Goal: Feedback & Contribution: Submit feedback/report problem

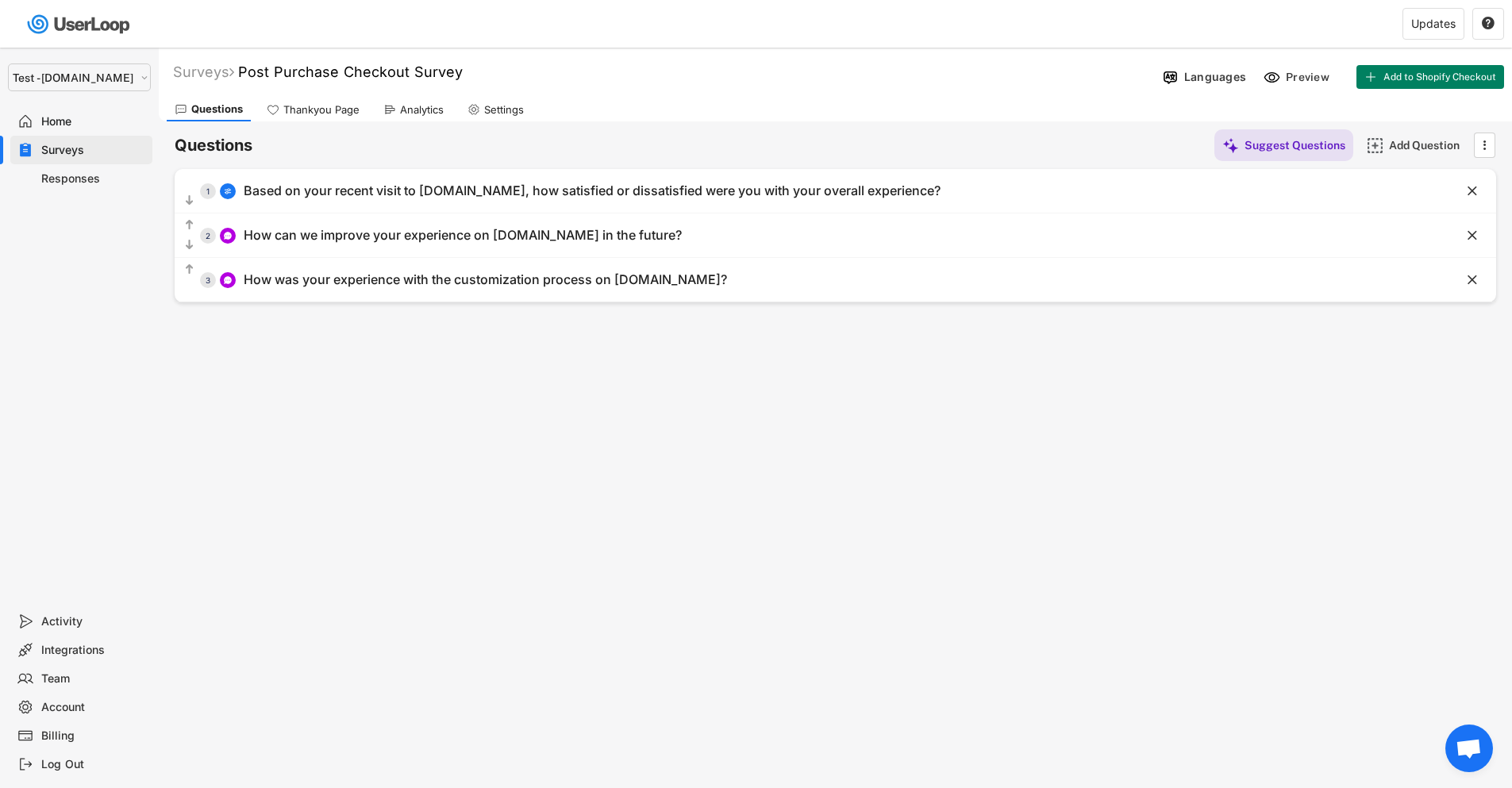
select select ""1348695171700984260__LOOKUP__1753345952268x539074249660034500""
click at [74, 294] on div "Selet a store... Test - [DOMAIN_NAME] [DOMAIN_NAME] wristbands-test Home Survey…" at bounding box center [79, 327] width 159 height 560
click at [80, 113] on div "Home" at bounding box center [82, 121] width 142 height 29
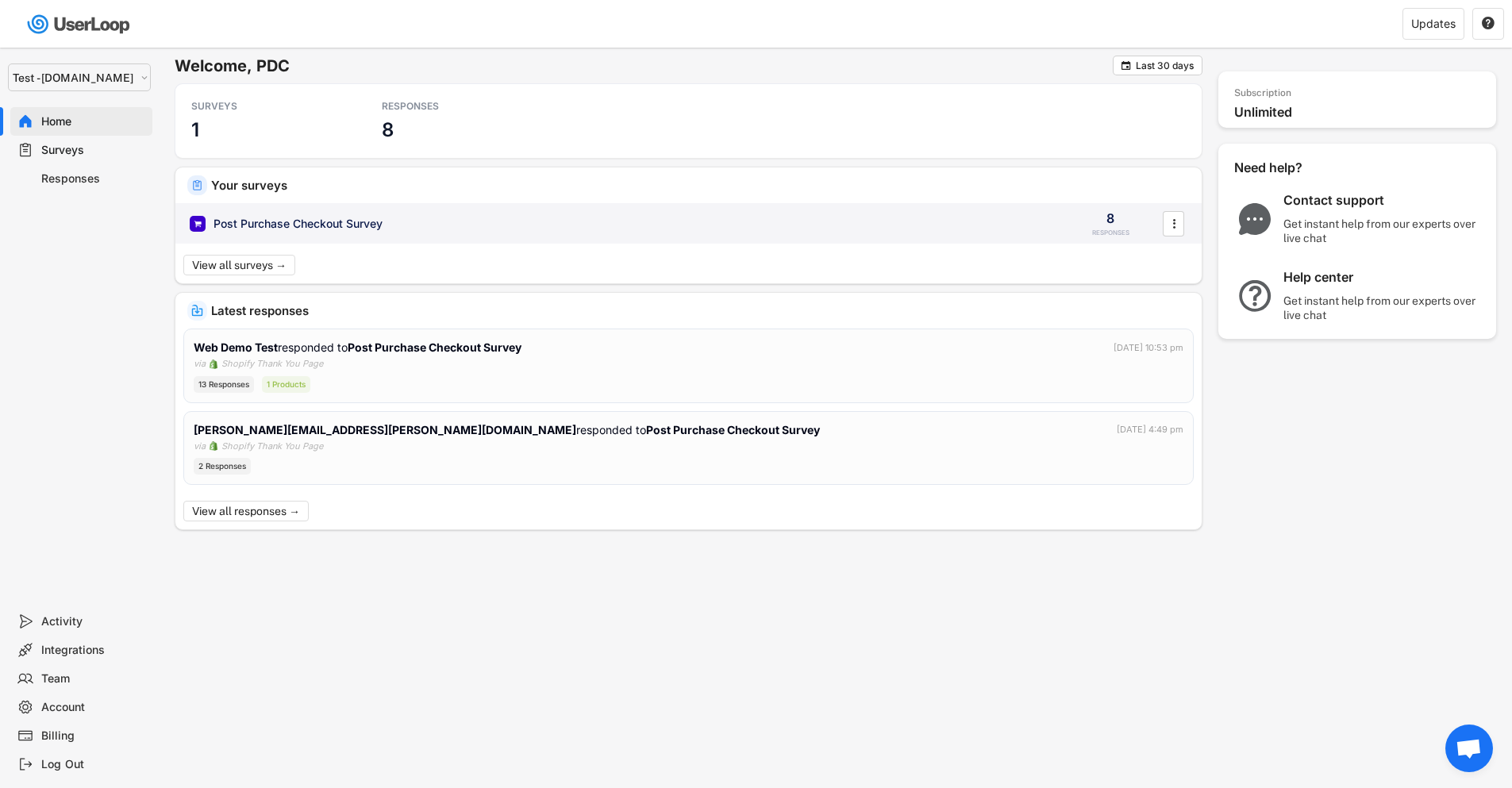
click at [259, 217] on div "Post Purchase Checkout Survey" at bounding box center [298, 223] width 169 height 16
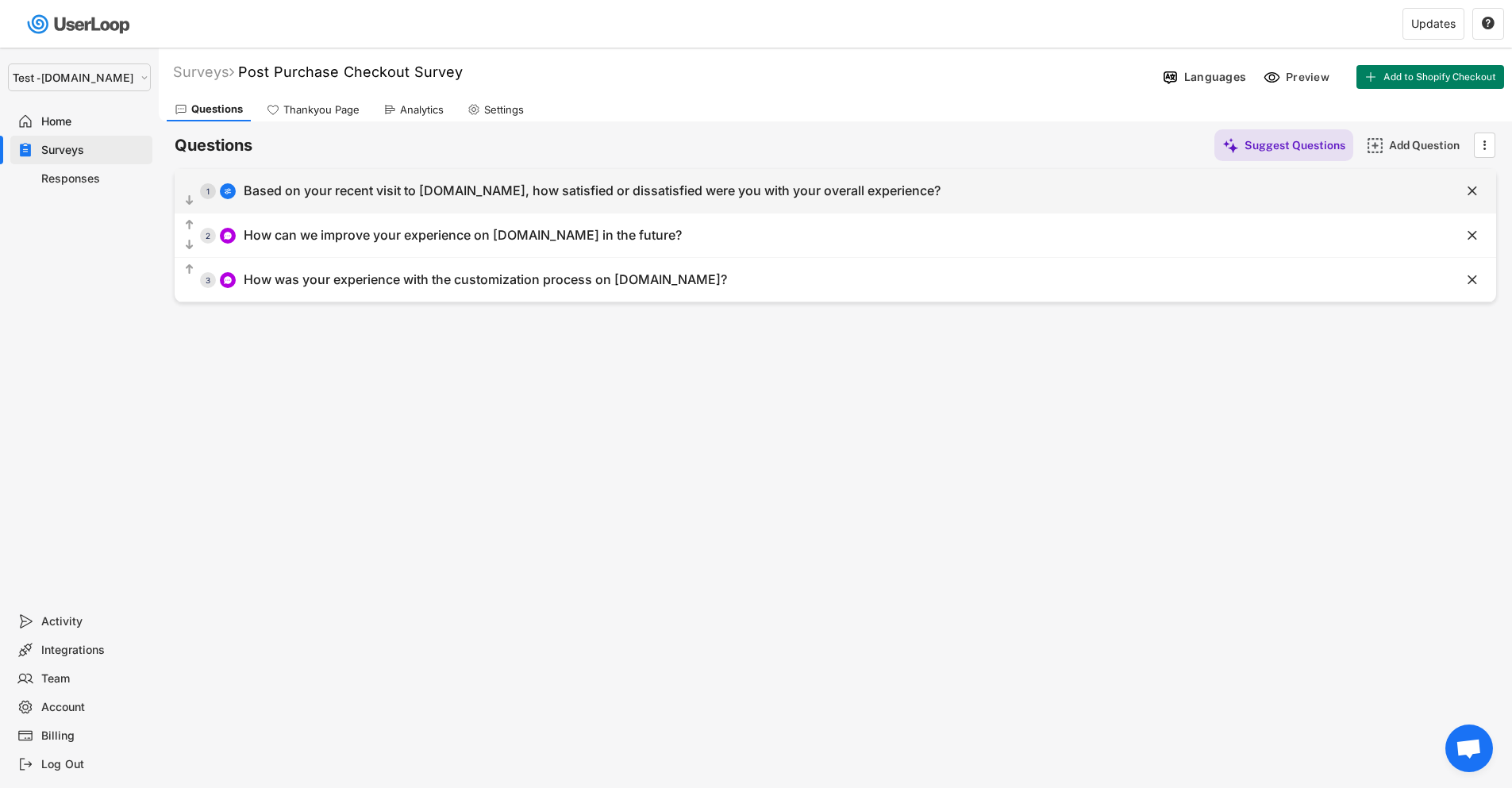
click at [447, 189] on div "Based on your recent visit to [DOMAIN_NAME], how satisfied or dissatisfied were…" at bounding box center [592, 191] width 697 height 16
type input "Based on your recent visit to [DOMAIN_NAME], how satisfied or dissatisfied were…"
select select ""1_5""
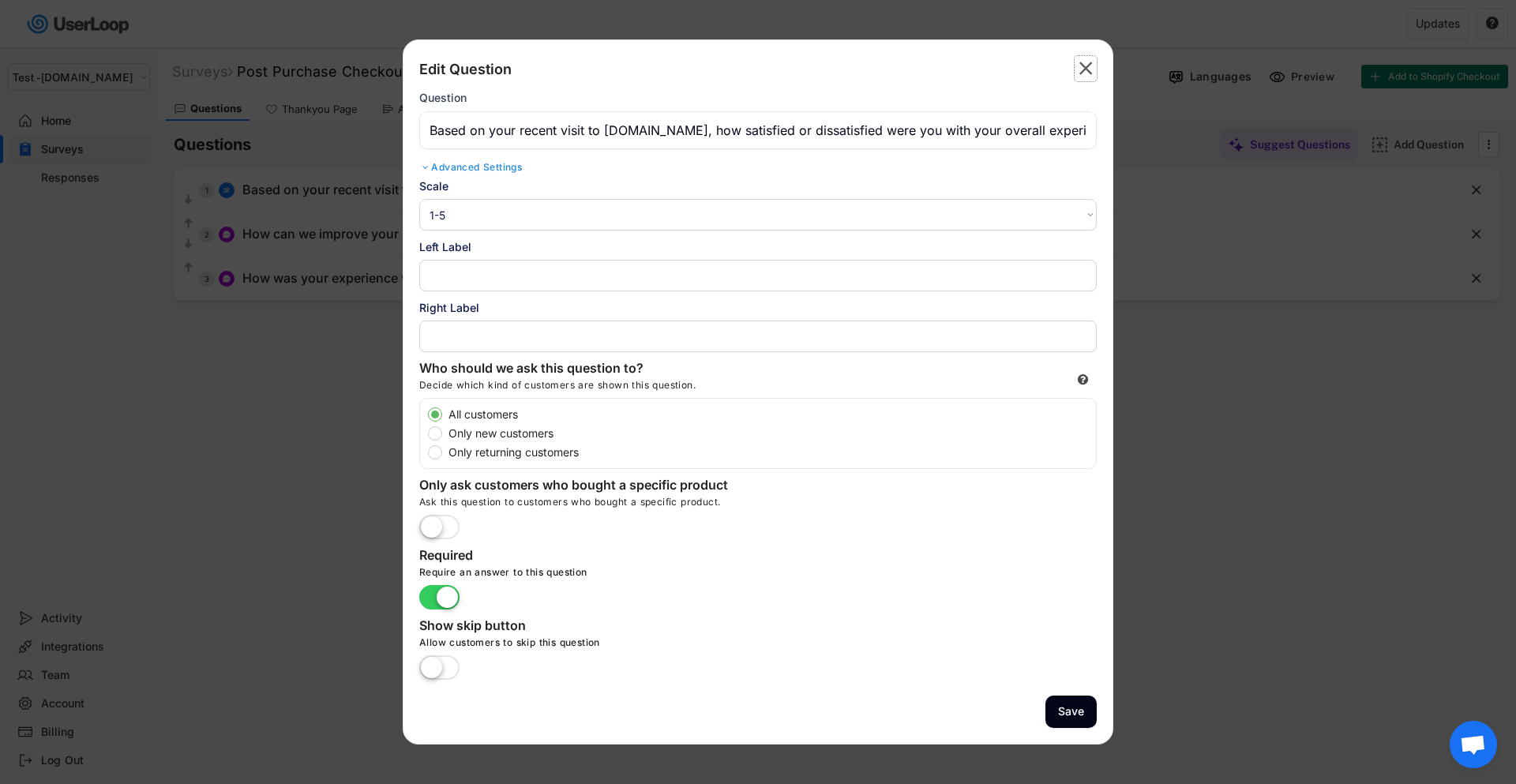
click at [1084, 68] on text "" at bounding box center [1086, 68] width 13 height 23
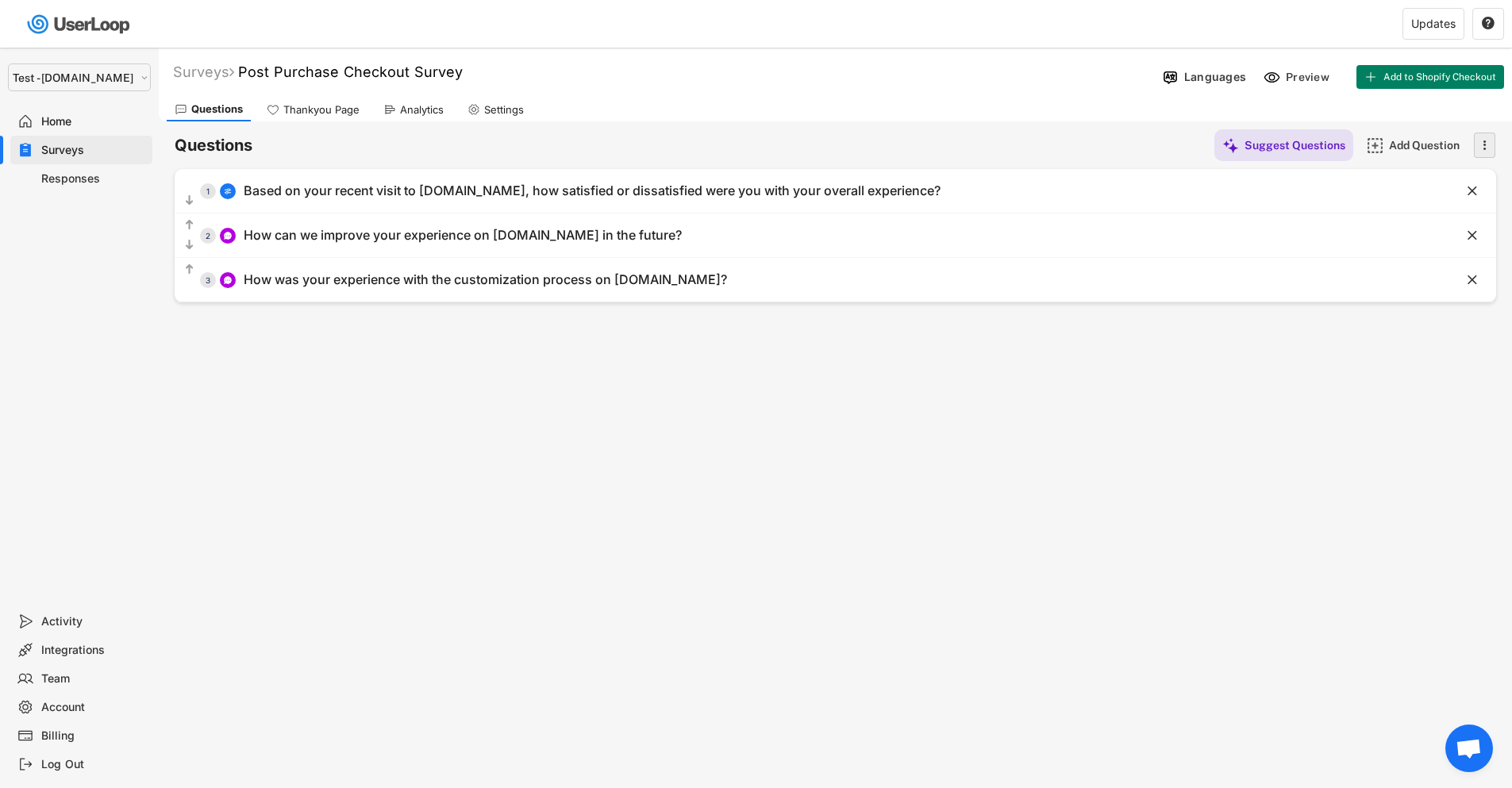
click at [1485, 145] on text "" at bounding box center [1485, 145] width 3 height 16
click at [1183, 523] on div "Surveys Post Purchase Checkout Survey Languages Preview Add to Shopify Checkout…" at bounding box center [835, 430] width 1353 height 765
